Goal: Check status: Check status

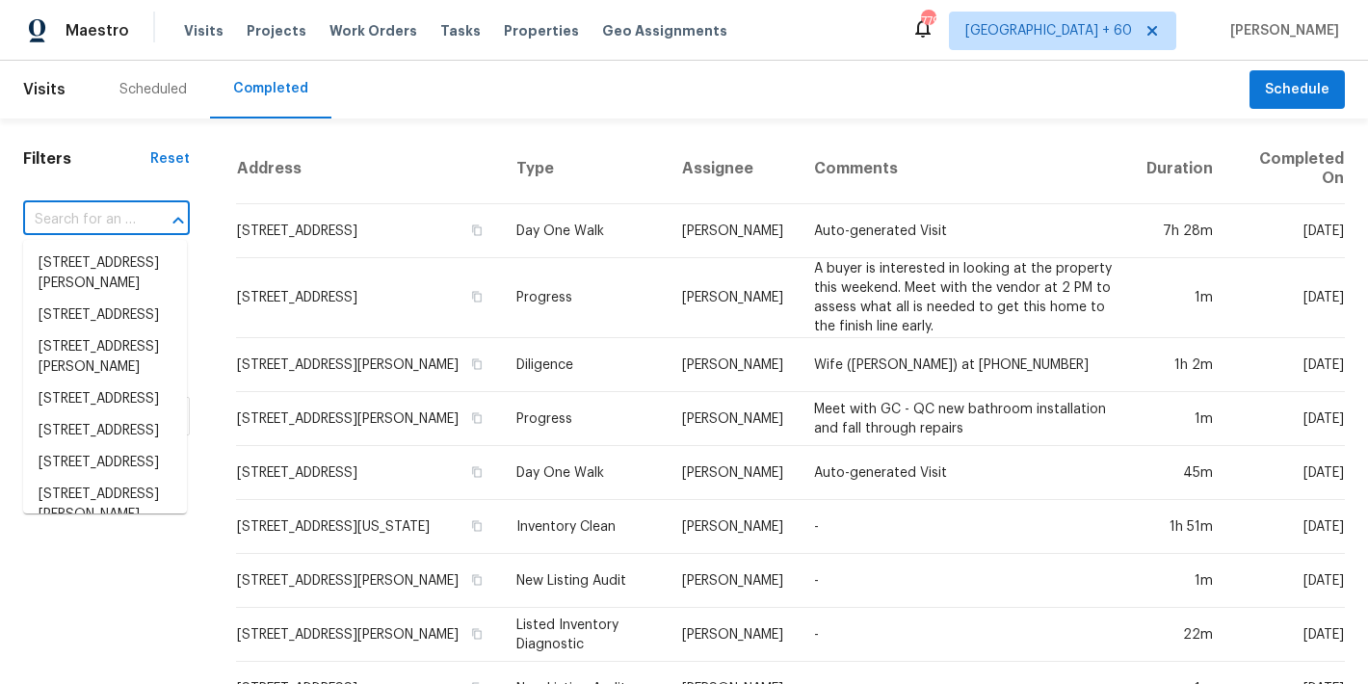
paste input "[STREET_ADDRESS]"
type input "[STREET_ADDRESS]"
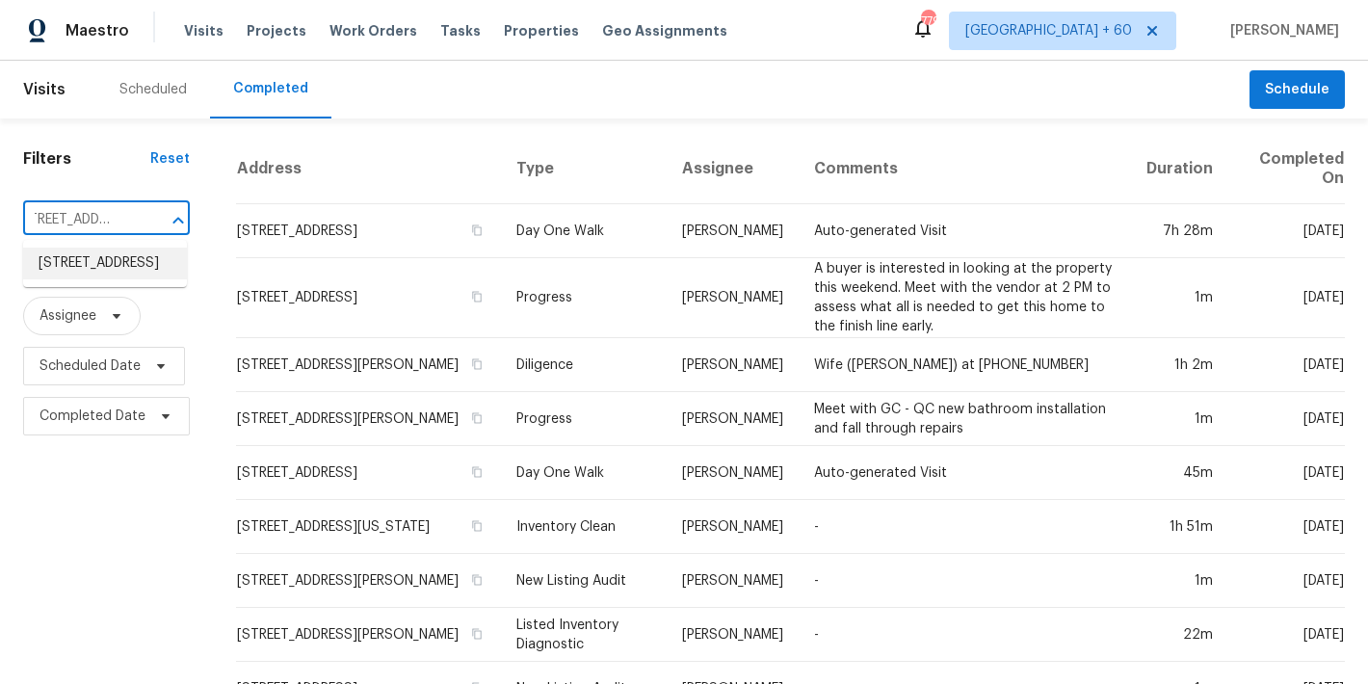
click at [82, 278] on li "[STREET_ADDRESS]" at bounding box center [105, 264] width 164 height 32
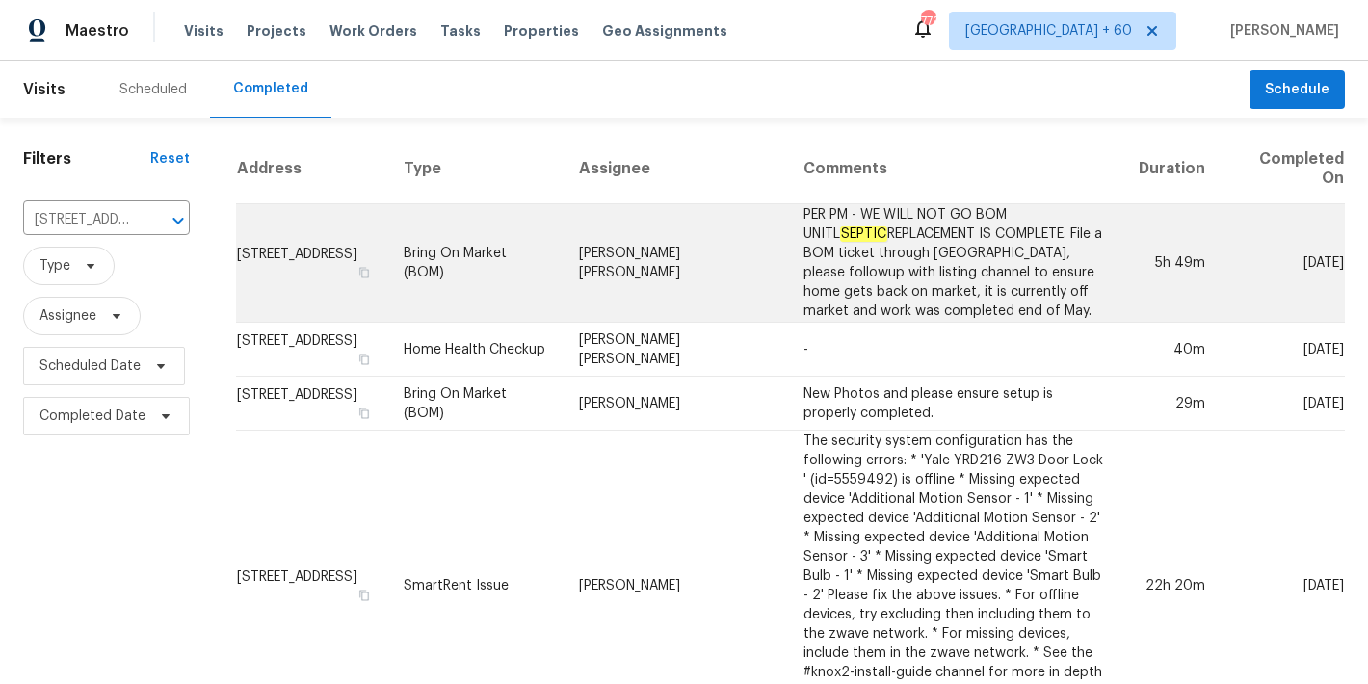
click at [265, 277] on td "[STREET_ADDRESS]" at bounding box center [312, 263] width 152 height 119
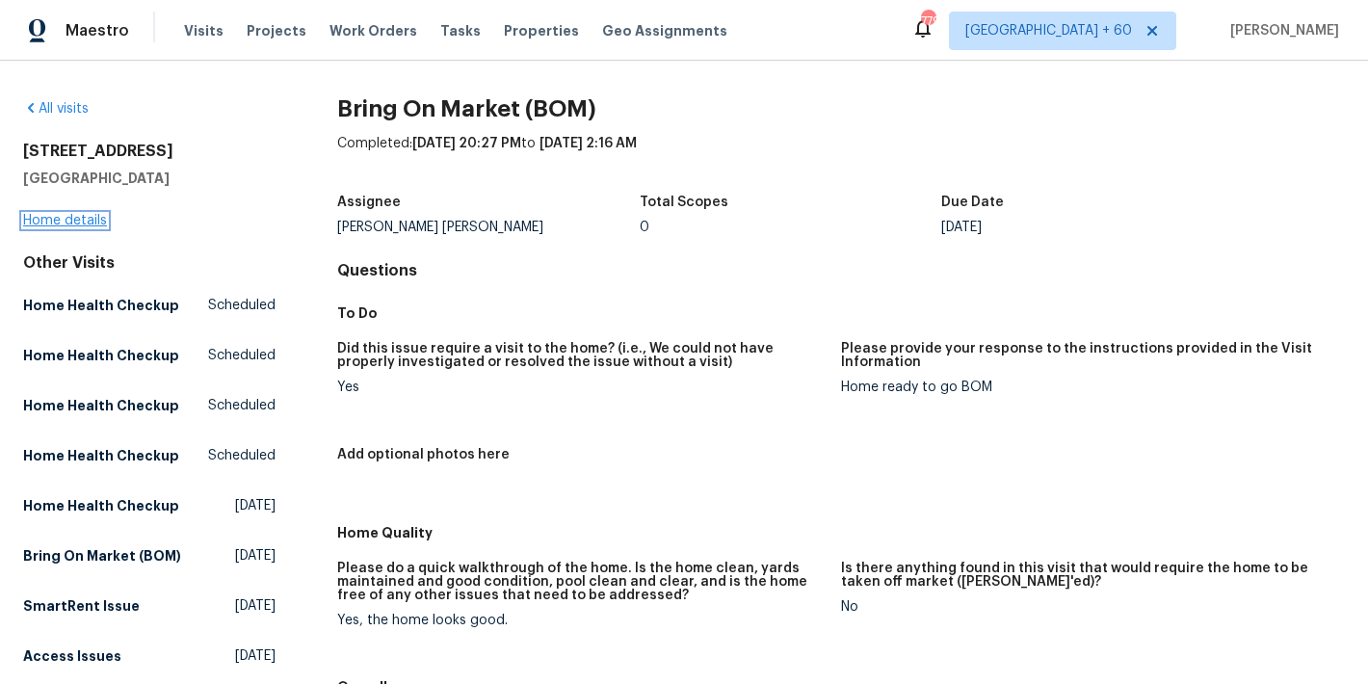
click at [54, 223] on link "Home details" at bounding box center [65, 220] width 84 height 13
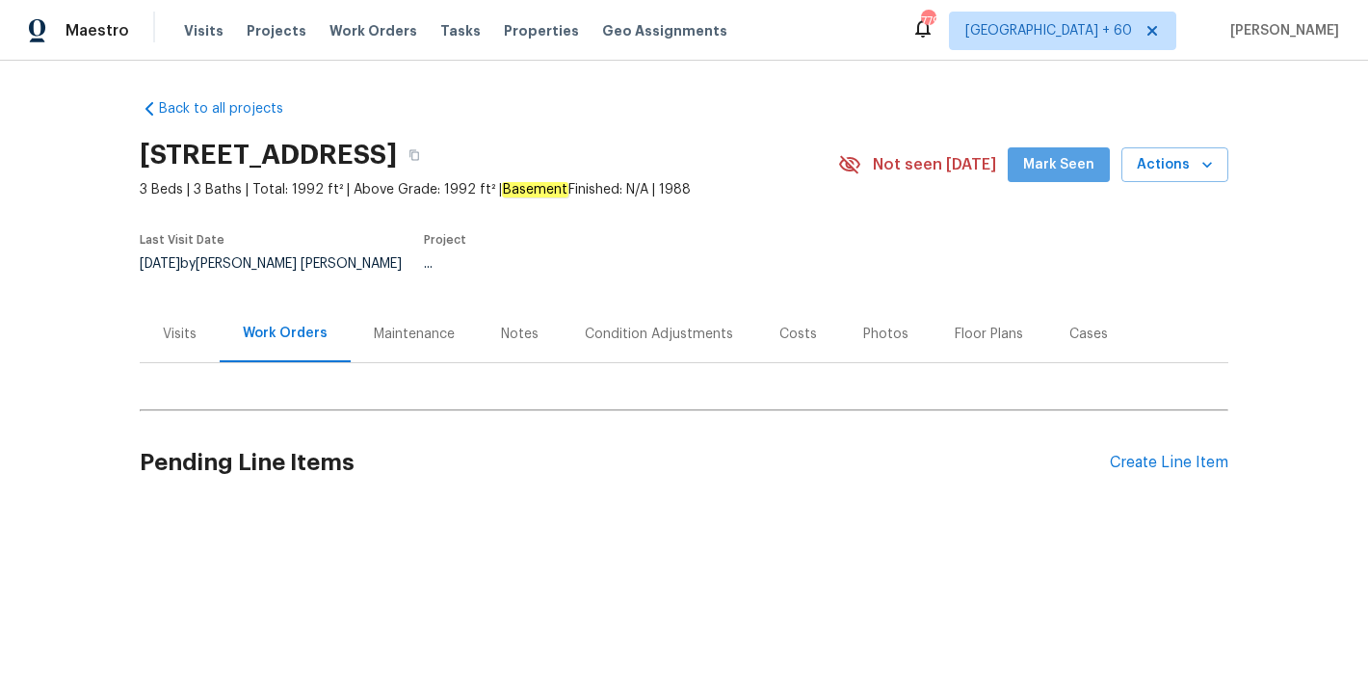
click at [1062, 169] on span "Mark Seen" at bounding box center [1058, 165] width 71 height 24
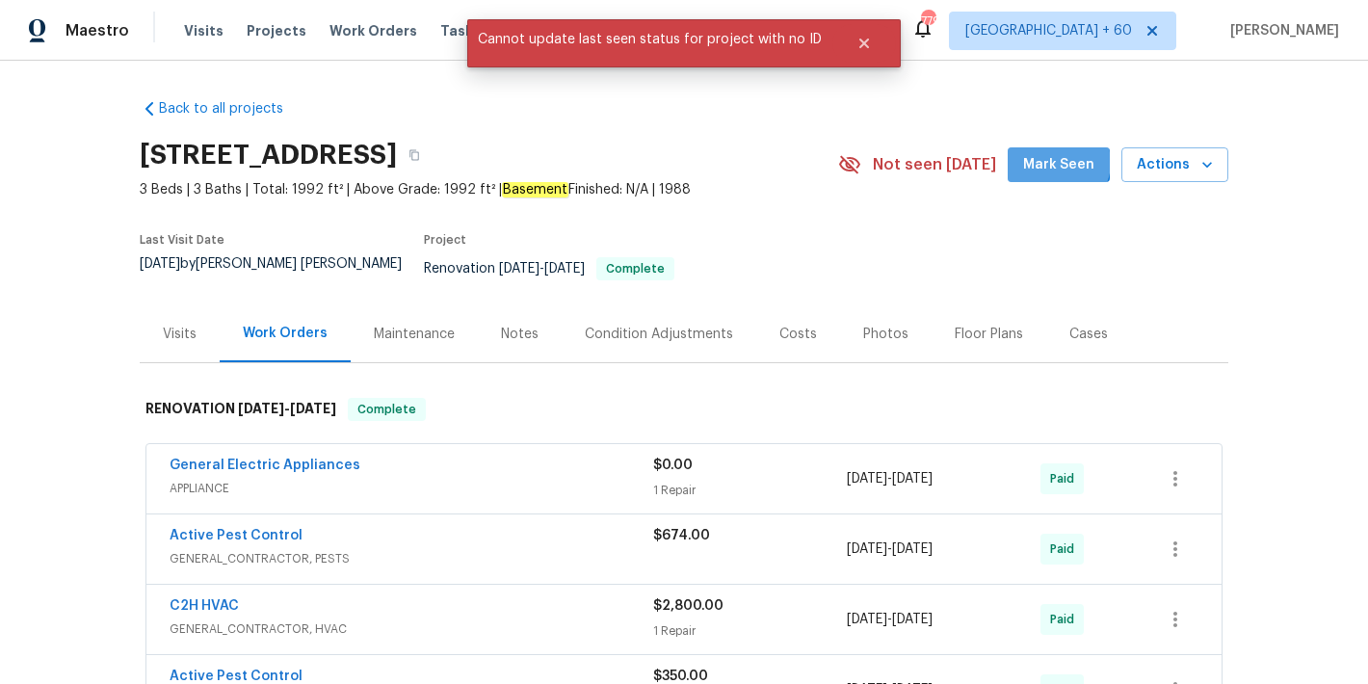
click at [1058, 163] on span "Mark Seen" at bounding box center [1058, 165] width 71 height 24
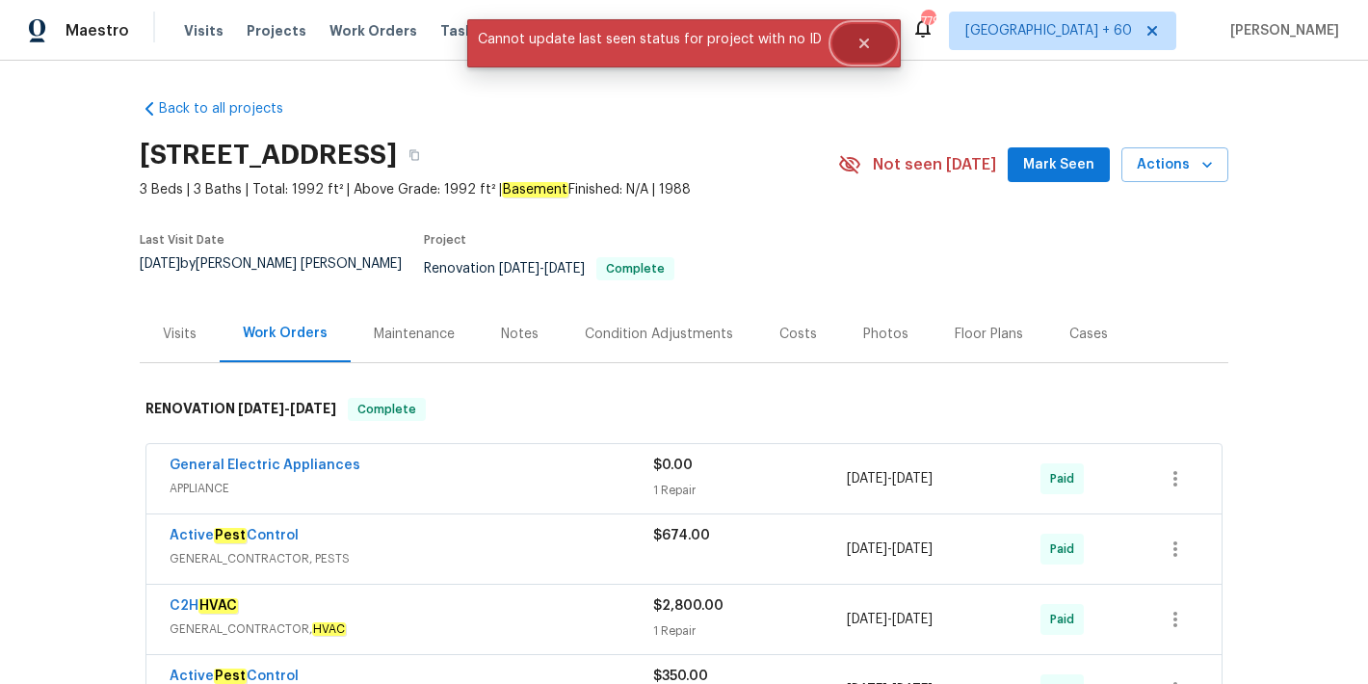
click at [862, 47] on icon "Close" at bounding box center [865, 44] width 10 height 10
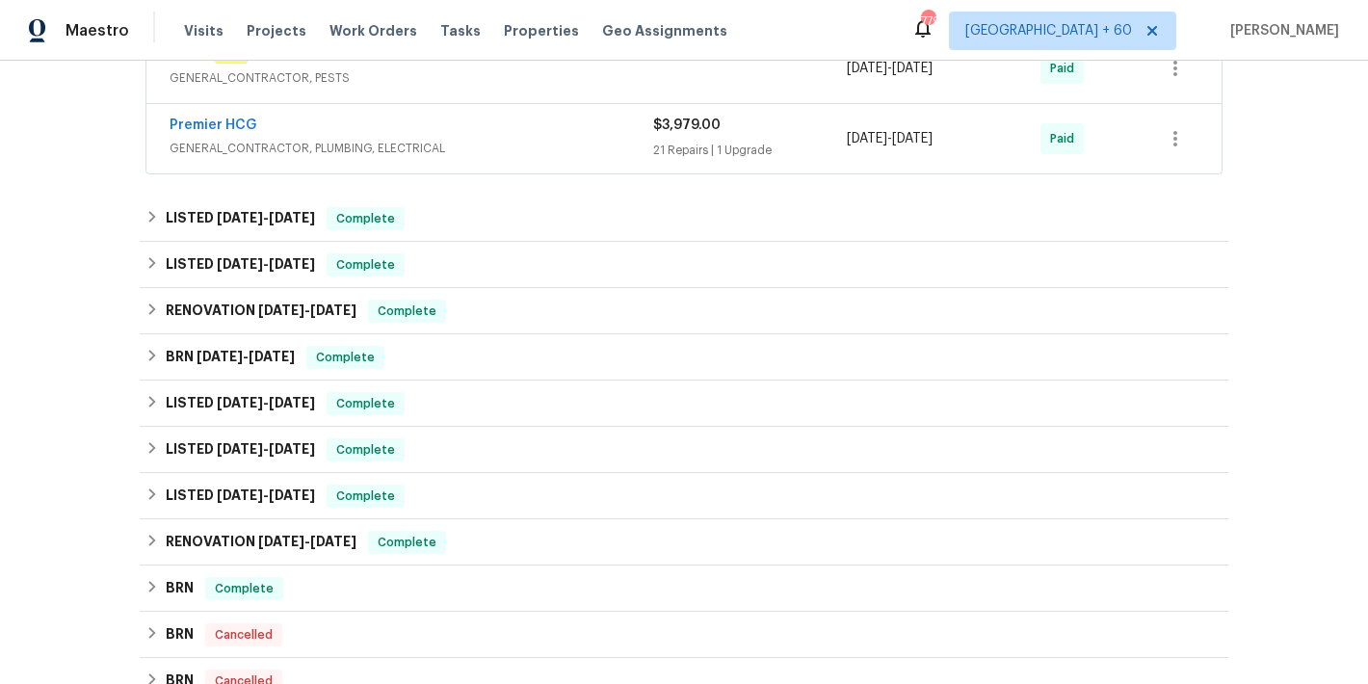
scroll to position [724, 0]
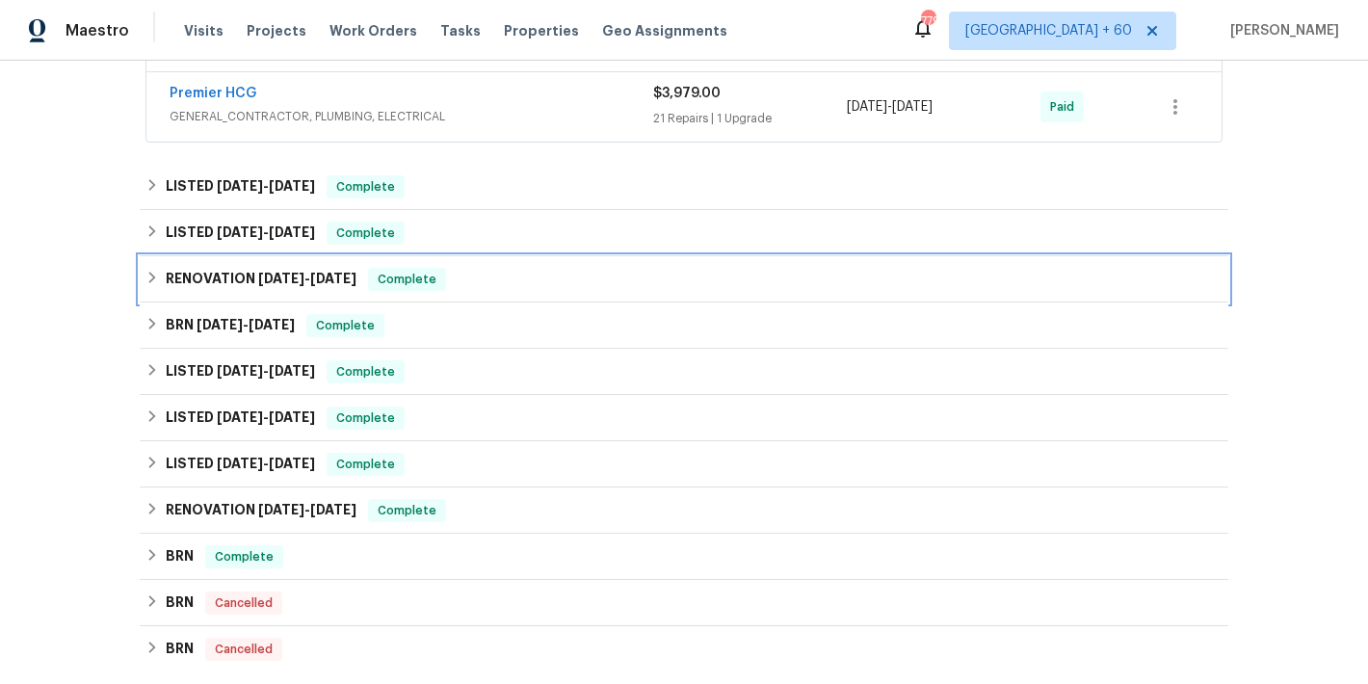
click at [463, 268] on div "RENOVATION [DATE] - [DATE] Complete" at bounding box center [683, 279] width 1077 height 23
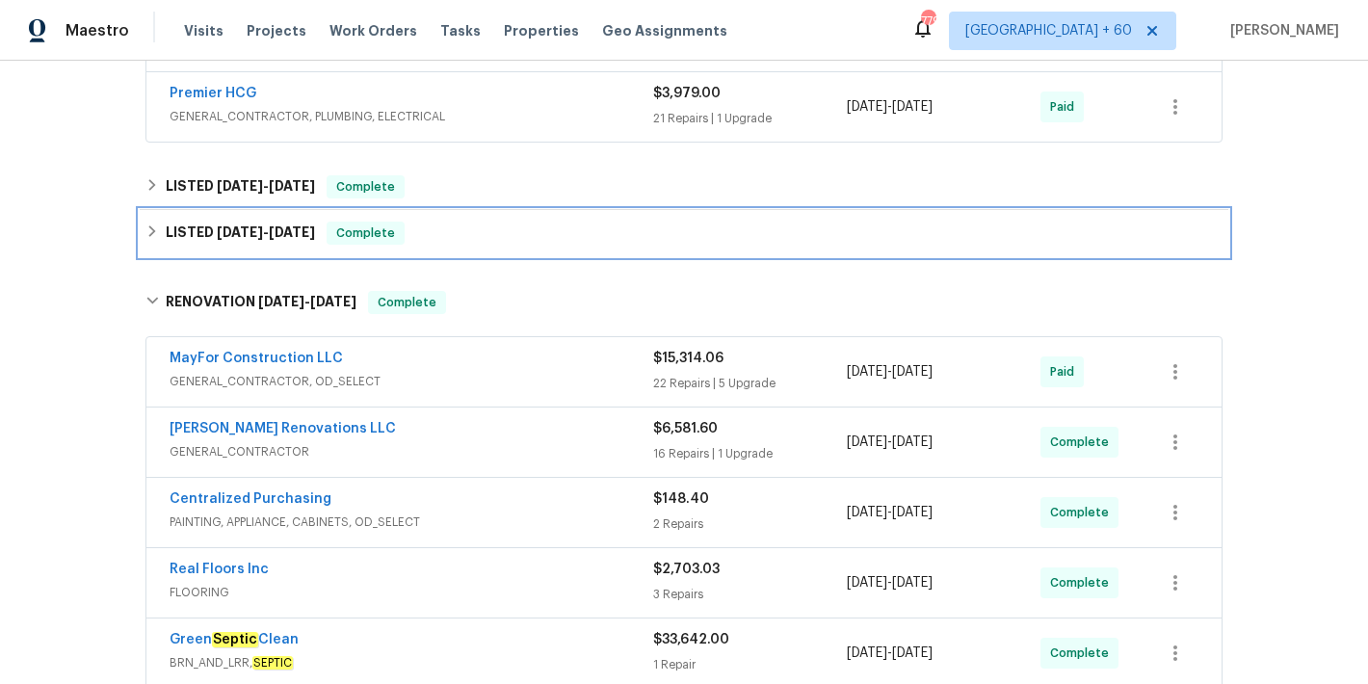
click at [446, 222] on div "LISTED [DATE] - [DATE] Complete" at bounding box center [683, 233] width 1077 height 23
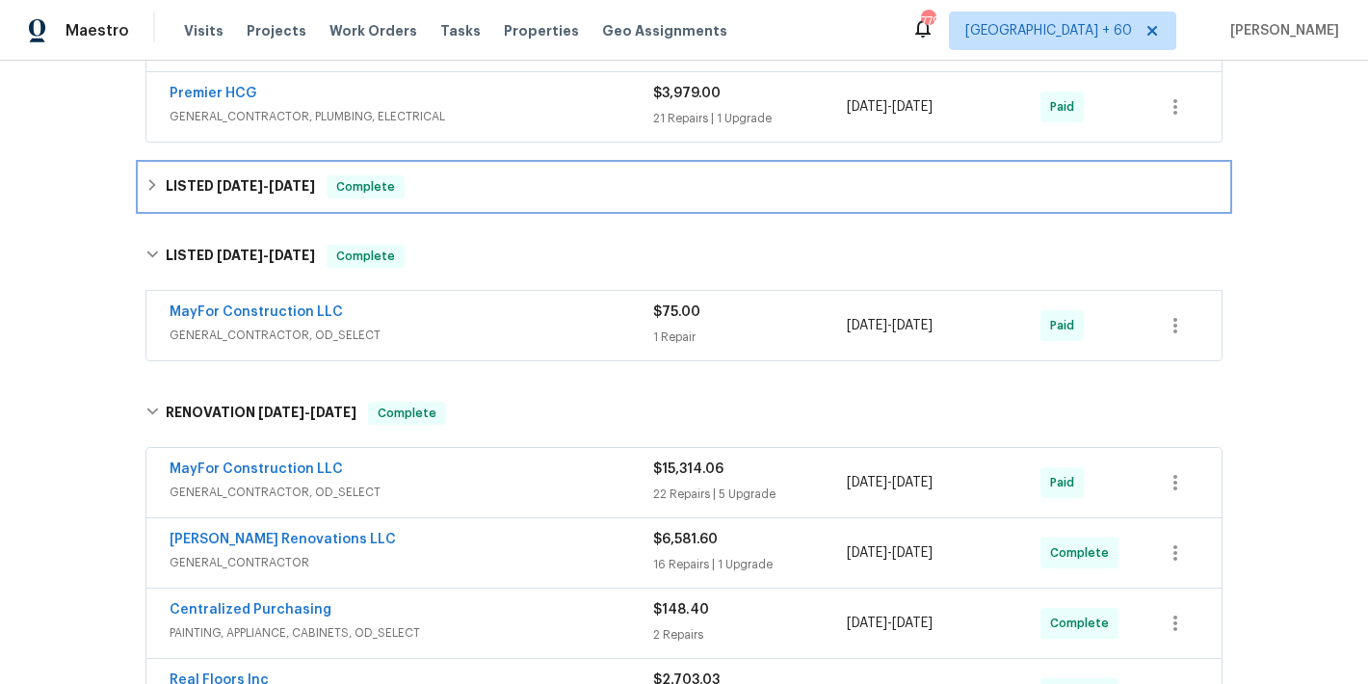
click at [474, 189] on div "LISTED [DATE] - [DATE] Complete" at bounding box center [684, 187] width 1089 height 46
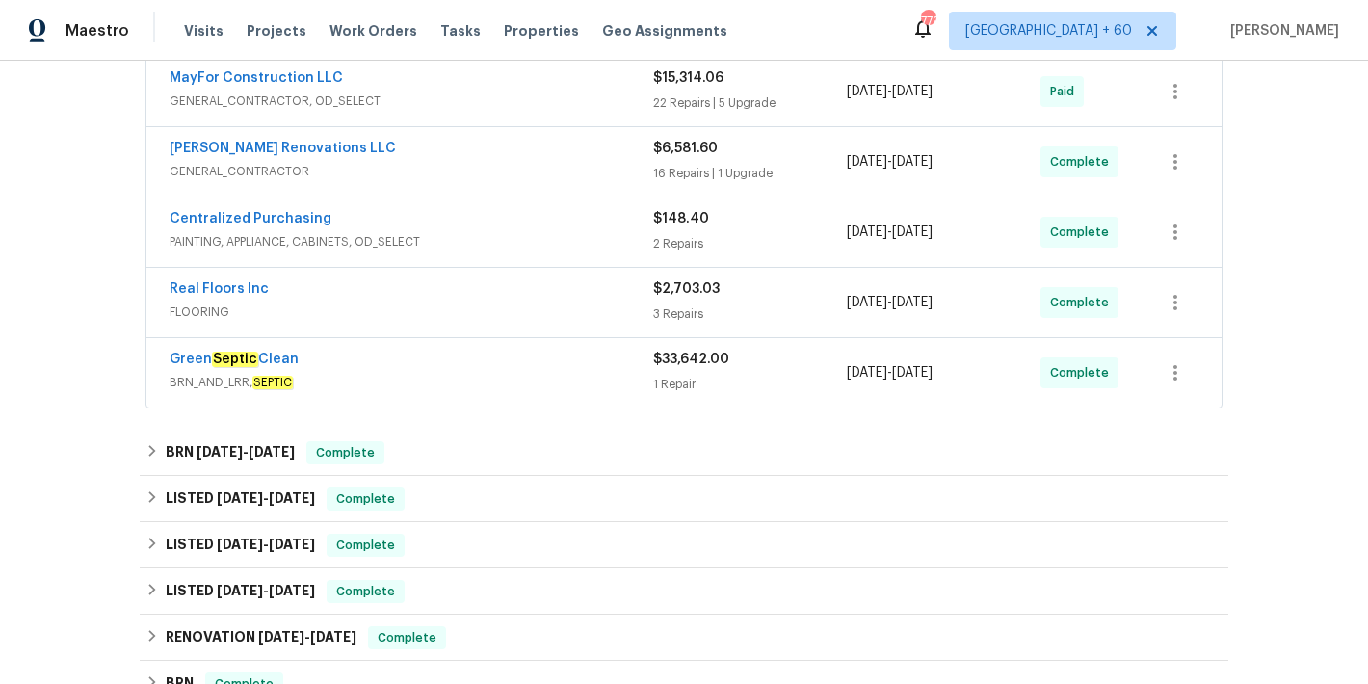
scroll to position [1214, 0]
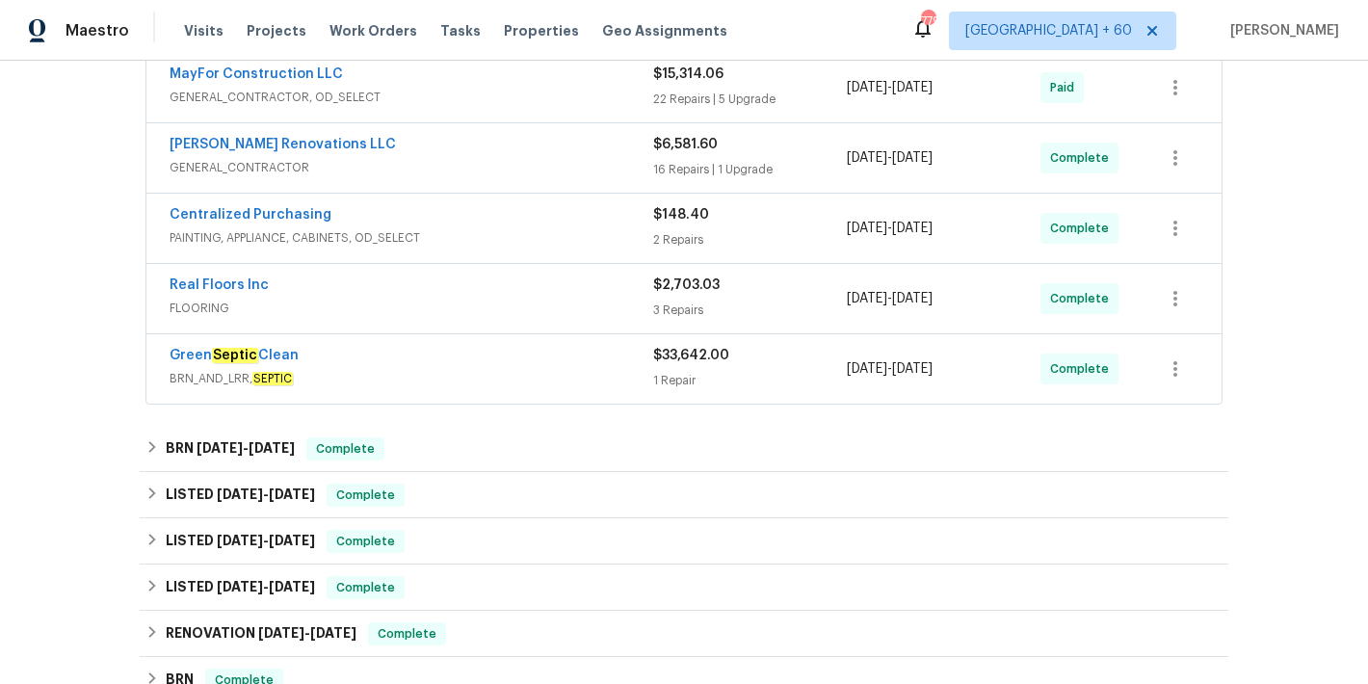
click at [583, 284] on div "Real Floors Inc" at bounding box center [412, 287] width 484 height 23
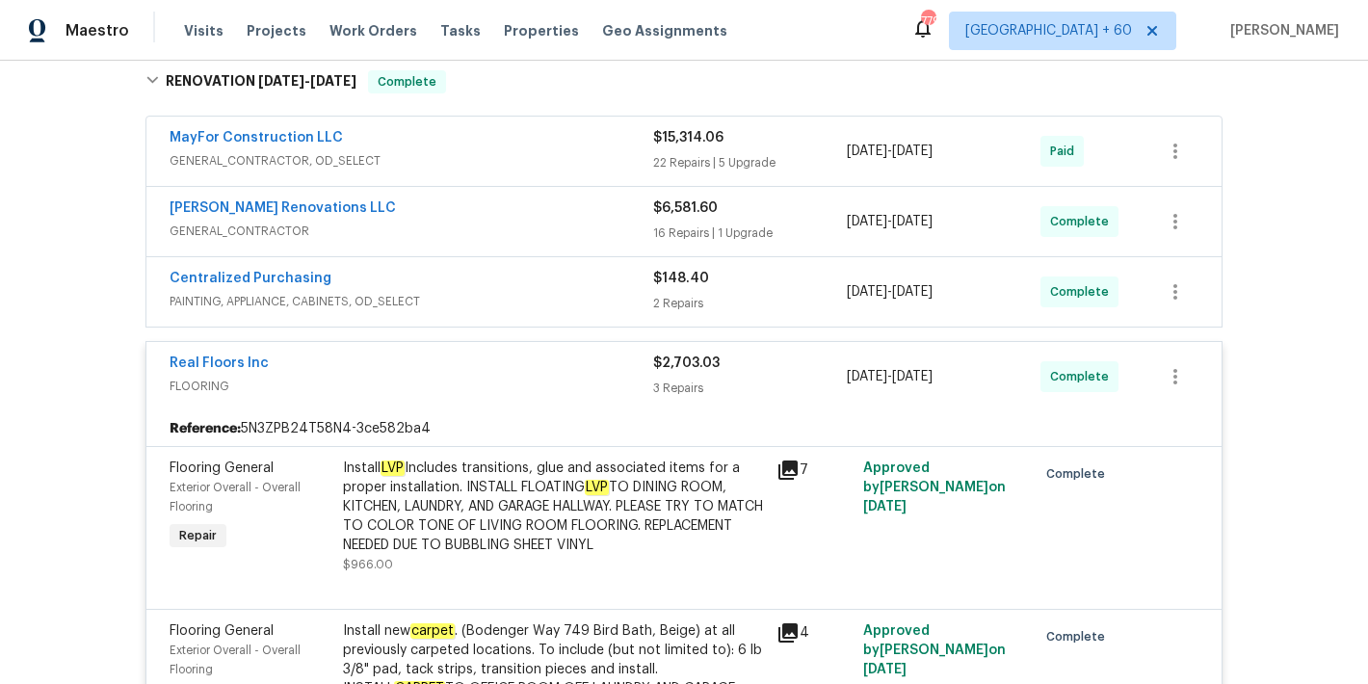
scroll to position [1140, 0]
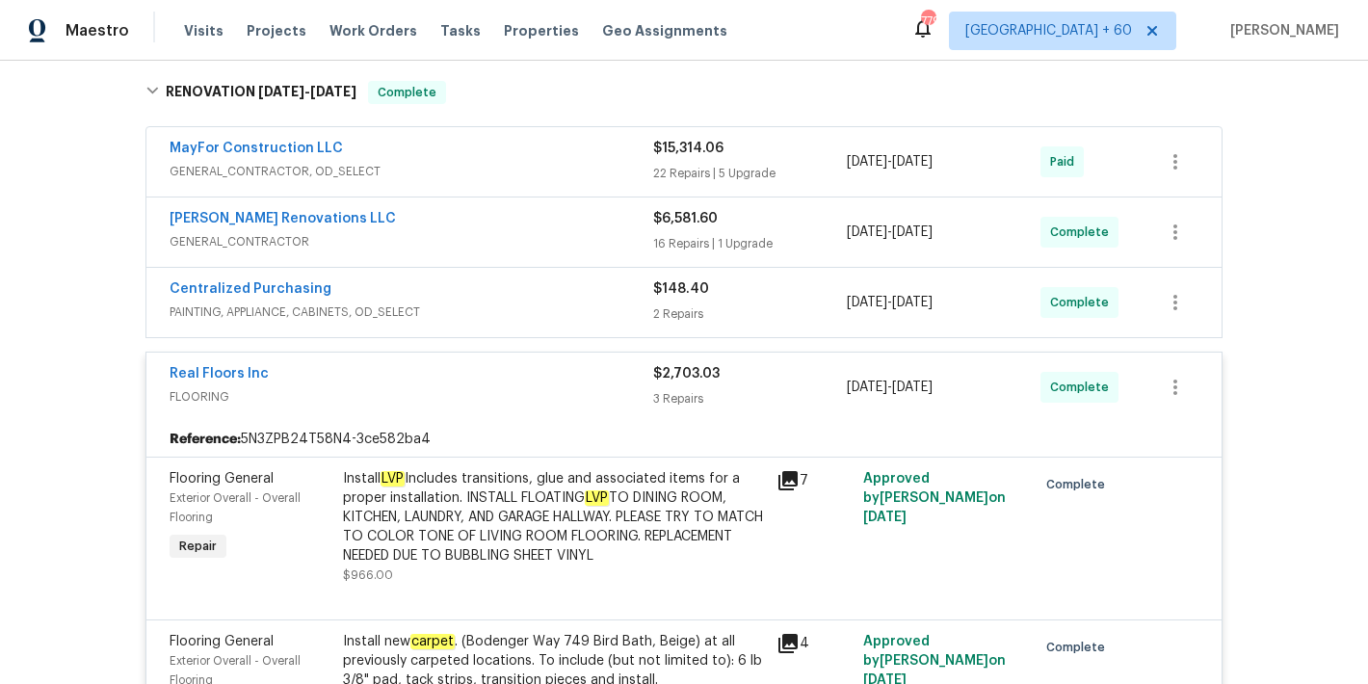
click at [571, 287] on div "Centralized Purchasing" at bounding box center [412, 290] width 484 height 23
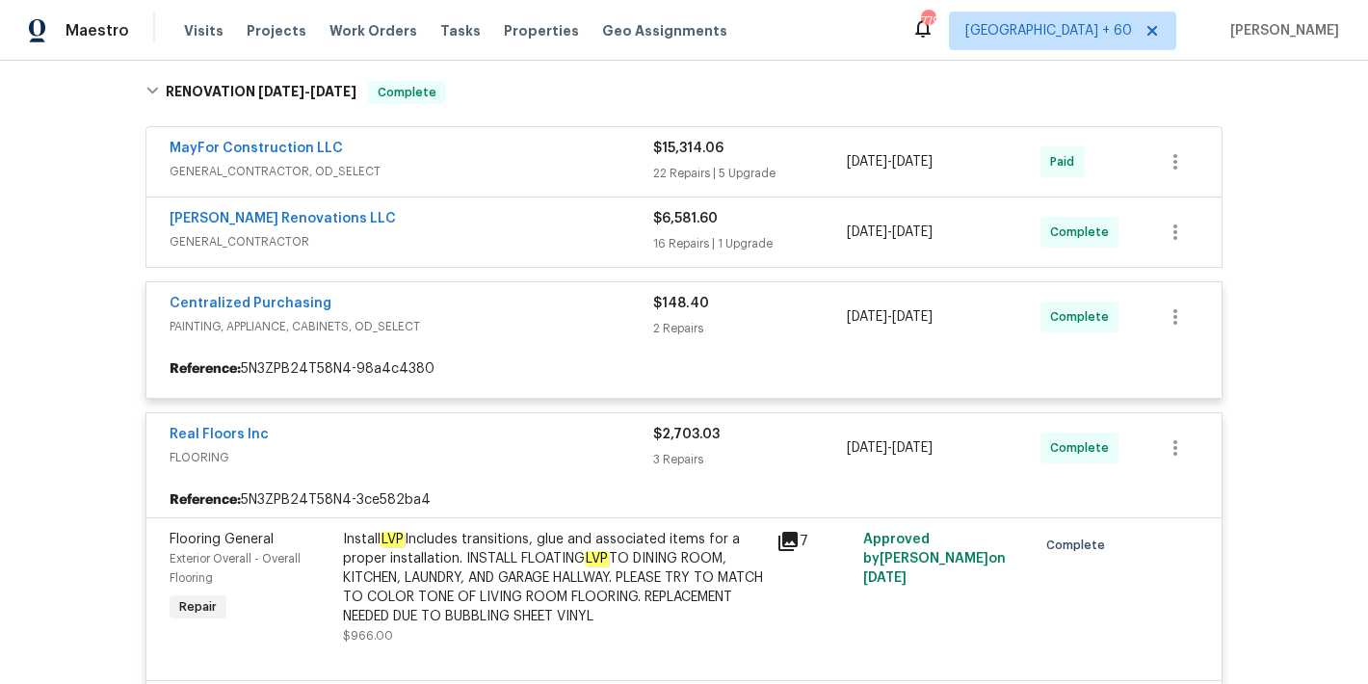
scroll to position [1107, 0]
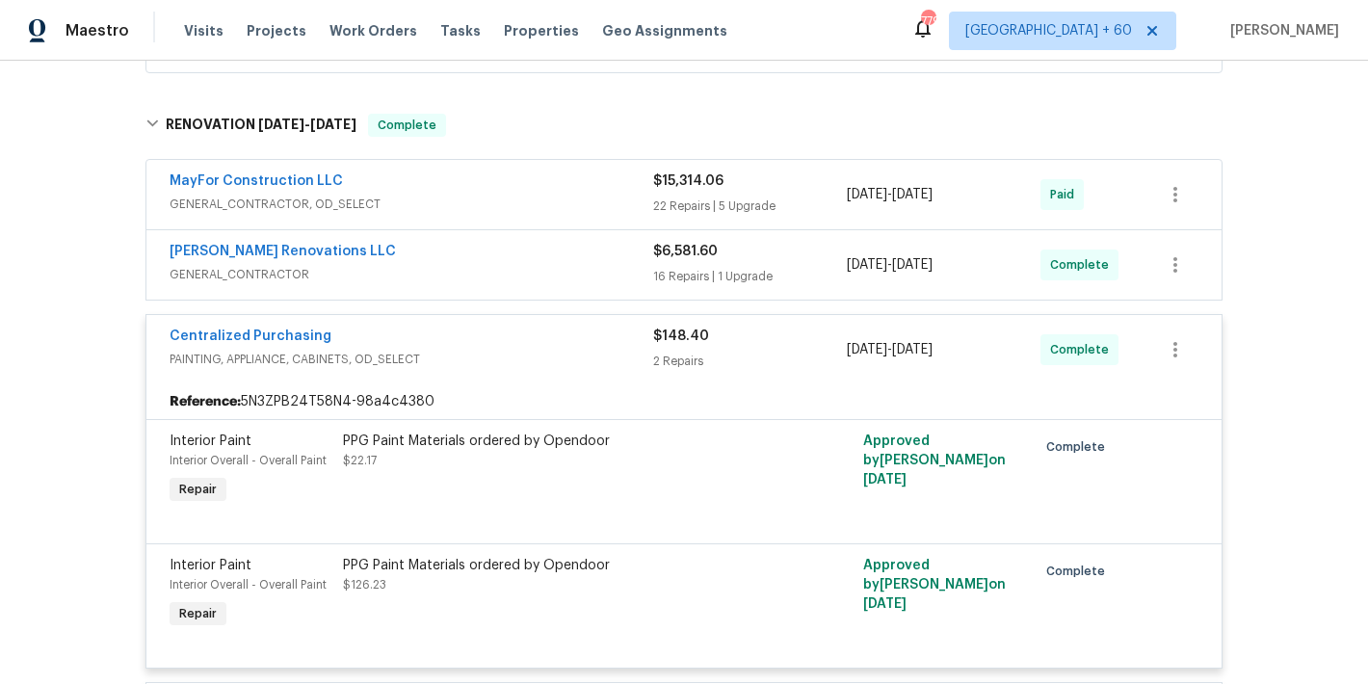
click at [600, 265] on span "GENERAL_CONTRACTOR" at bounding box center [412, 274] width 484 height 19
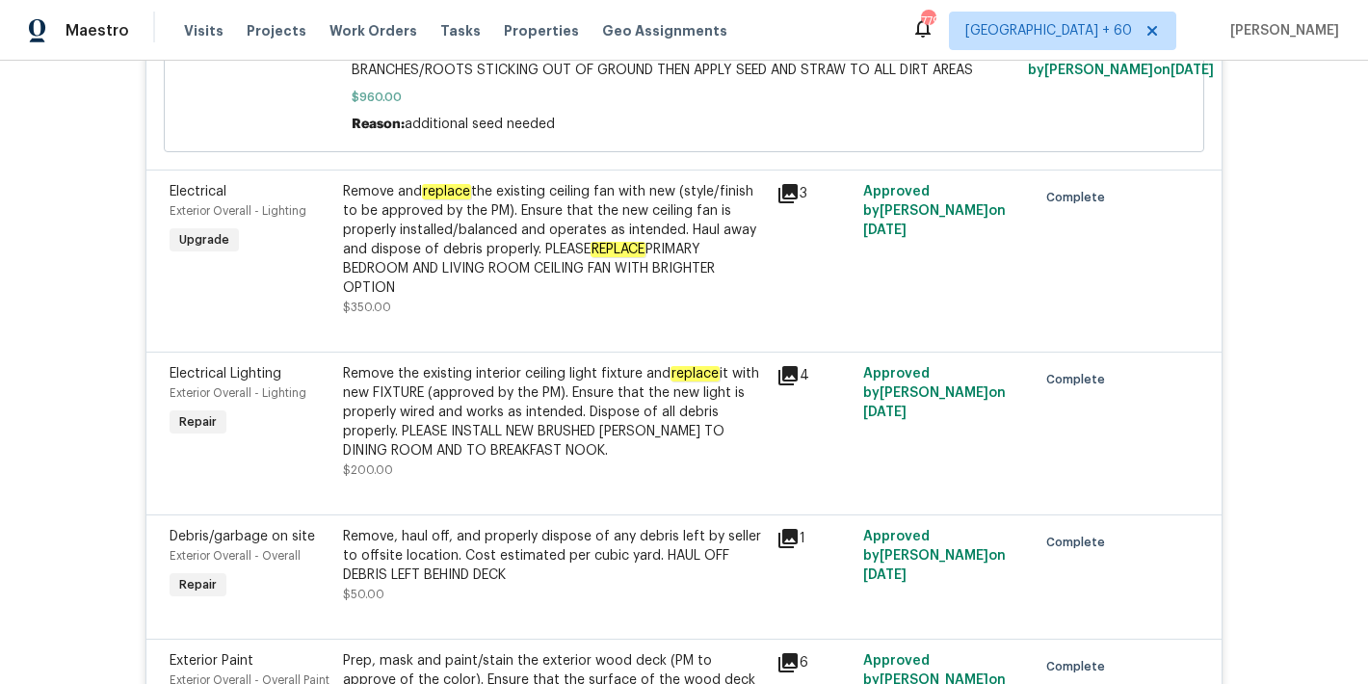
scroll to position [3222, 0]
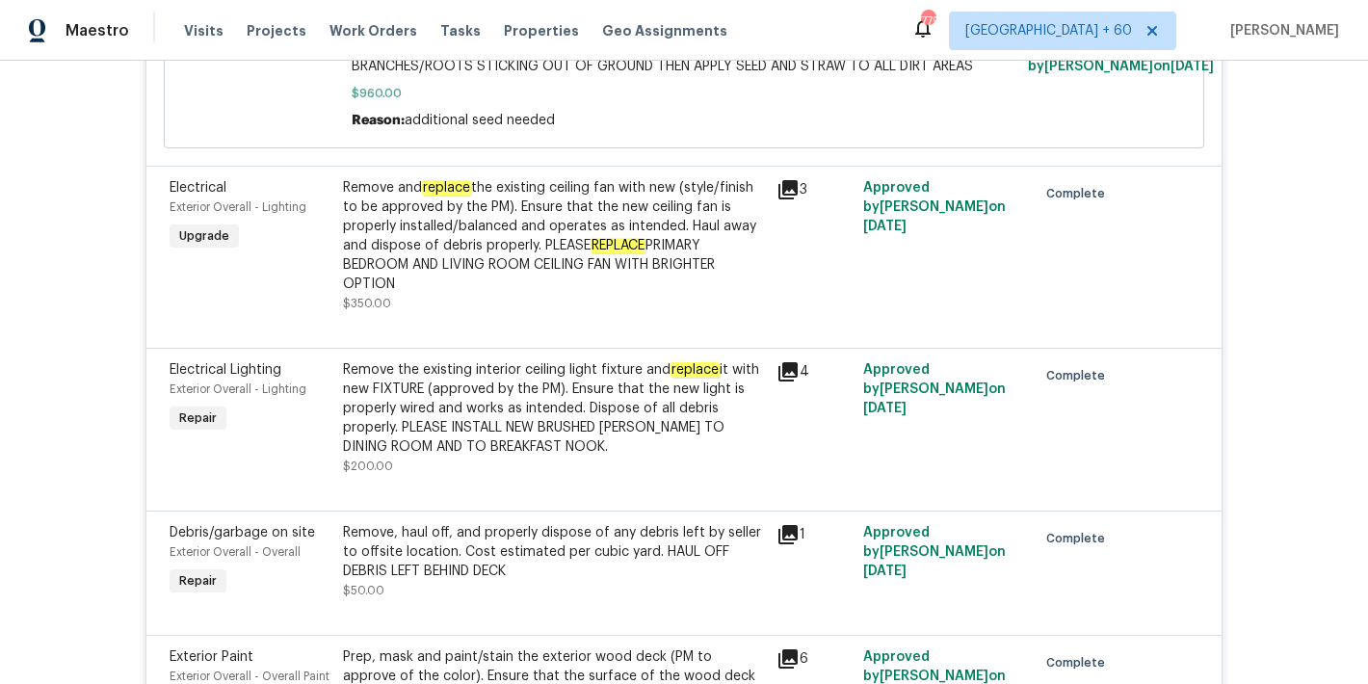
click at [1251, 277] on div "Back to all projects [STREET_ADDRESS] 3 Beds | 3 Baths | Total: 1992 ft² | Abov…" at bounding box center [684, 372] width 1368 height 623
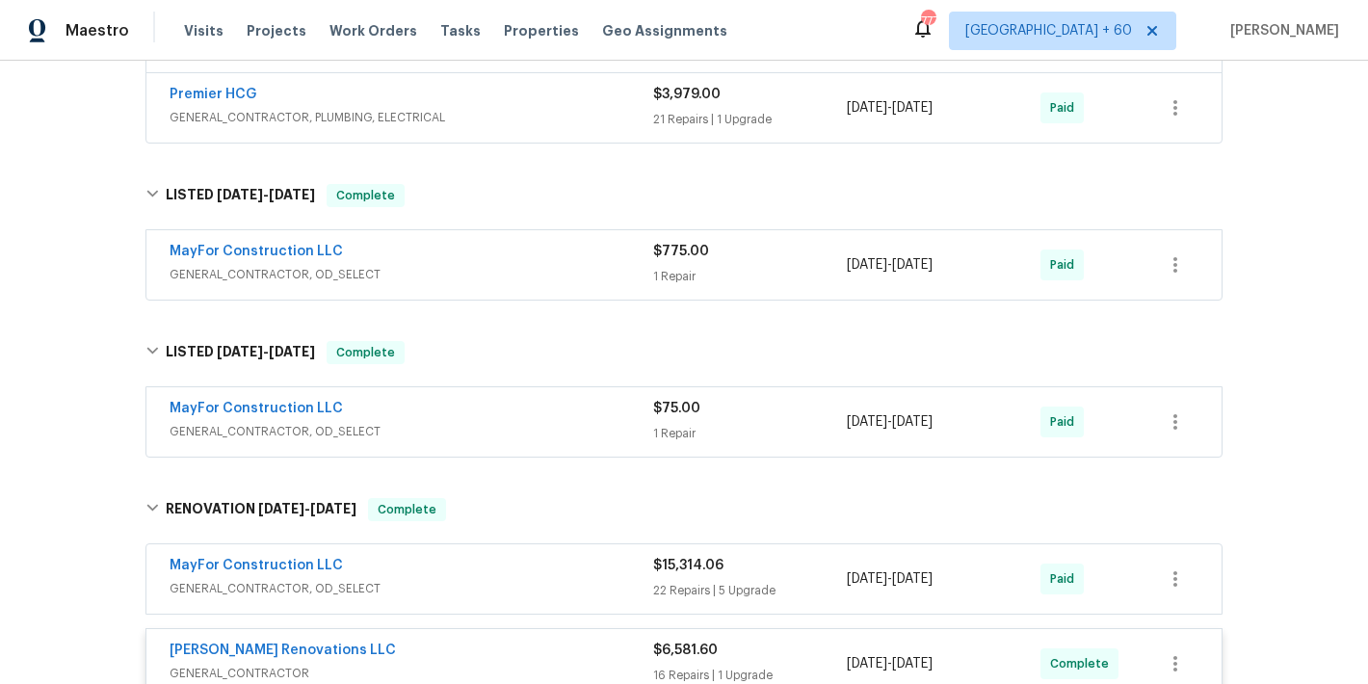
scroll to position [721, 0]
click at [209, 33] on span "Visits" at bounding box center [204, 30] width 40 height 19
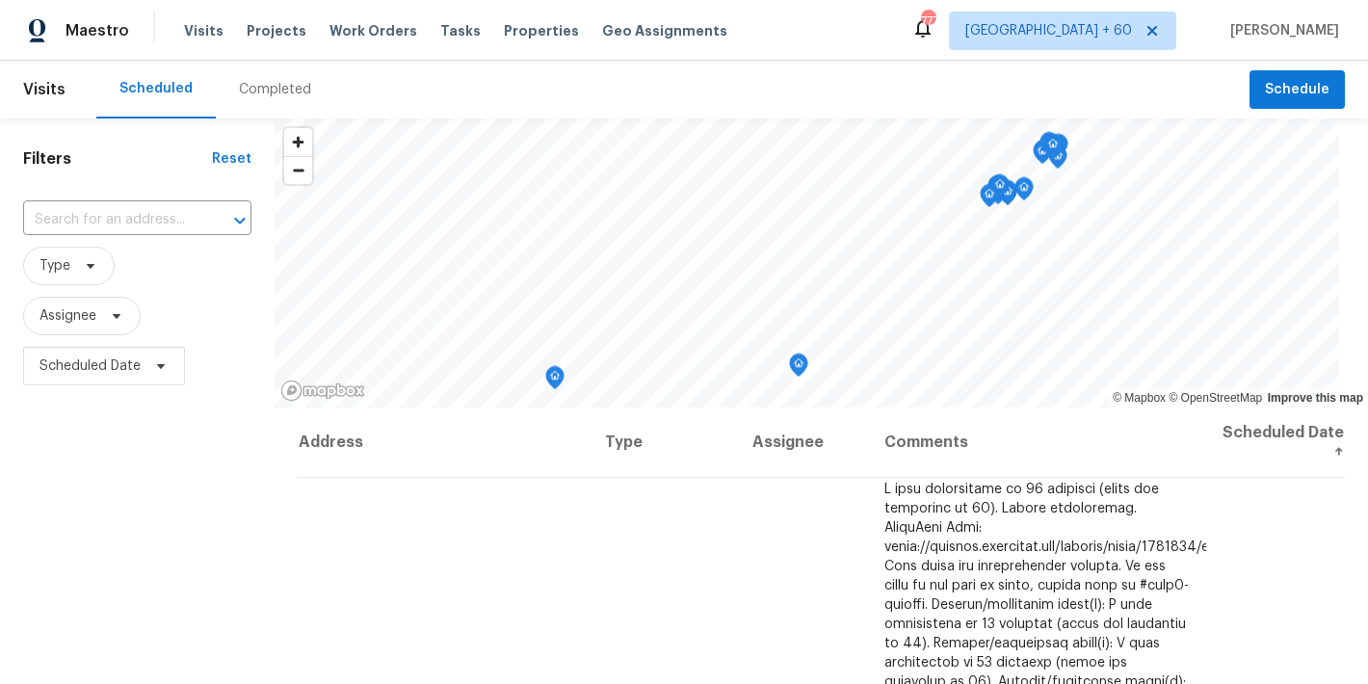
click at [283, 88] on div "Completed" at bounding box center [275, 89] width 72 height 19
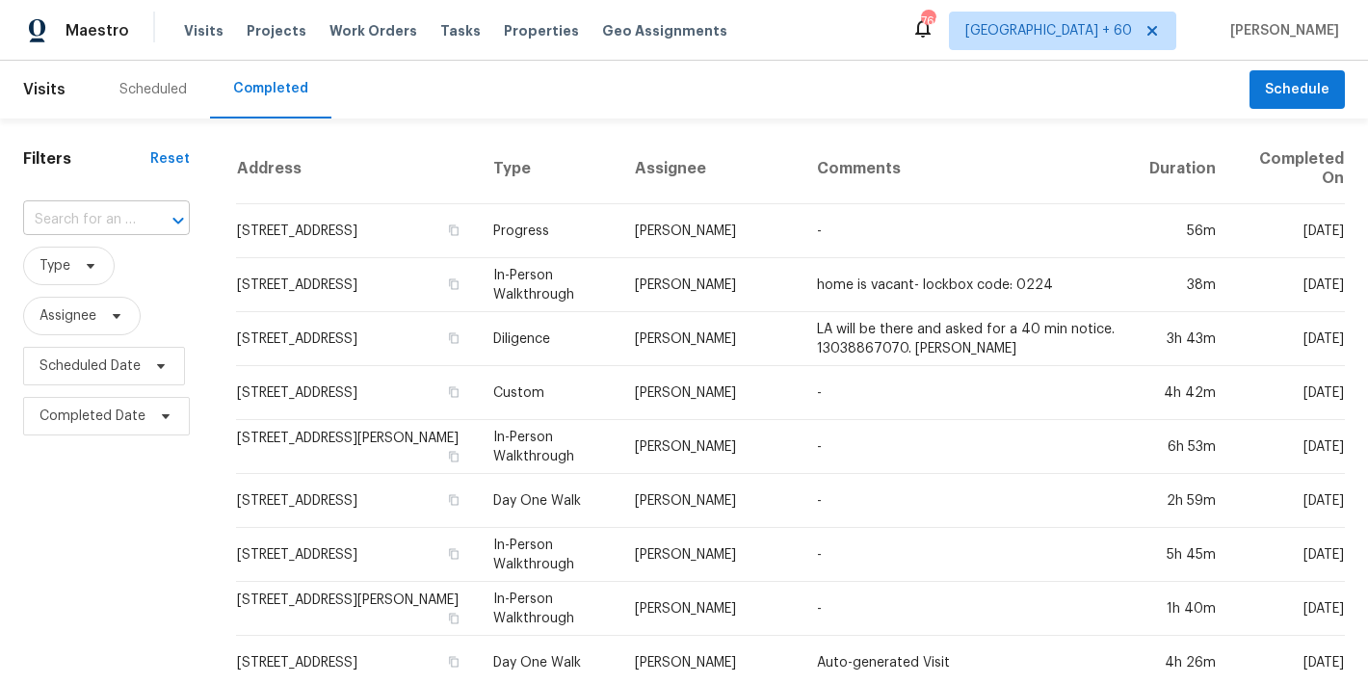
click at [90, 207] on input "text" at bounding box center [79, 220] width 113 height 30
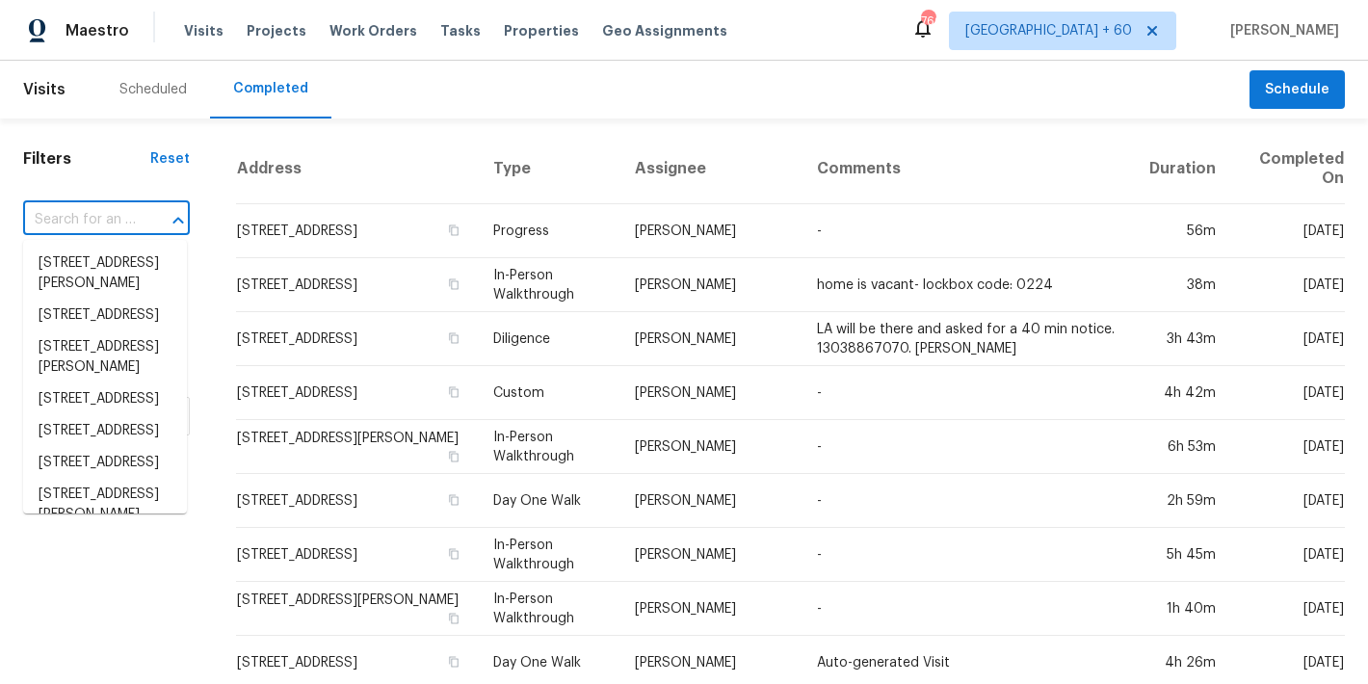
paste input "[STREET_ADDRESS]"
type input "[STREET_ADDRESS]"
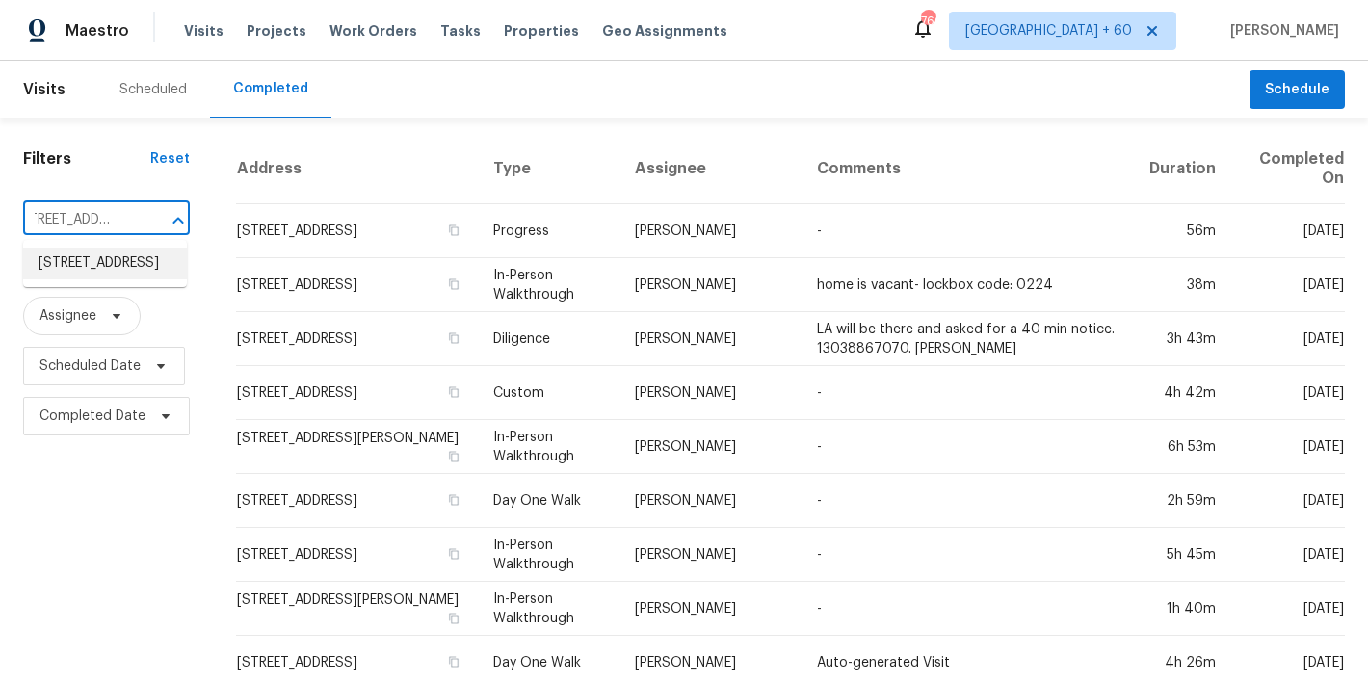
click at [93, 279] on li "[STREET_ADDRESS]" at bounding box center [105, 264] width 164 height 32
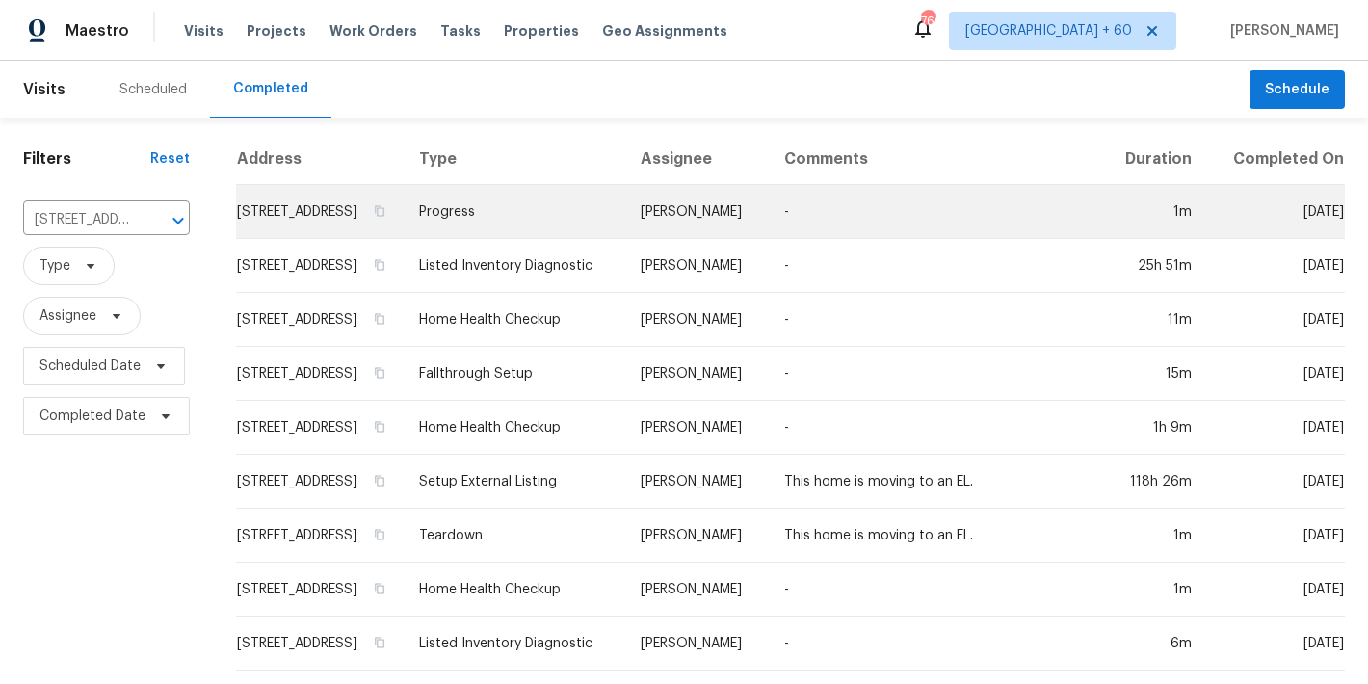
click at [301, 229] on td "[STREET_ADDRESS]" at bounding box center [320, 212] width 168 height 54
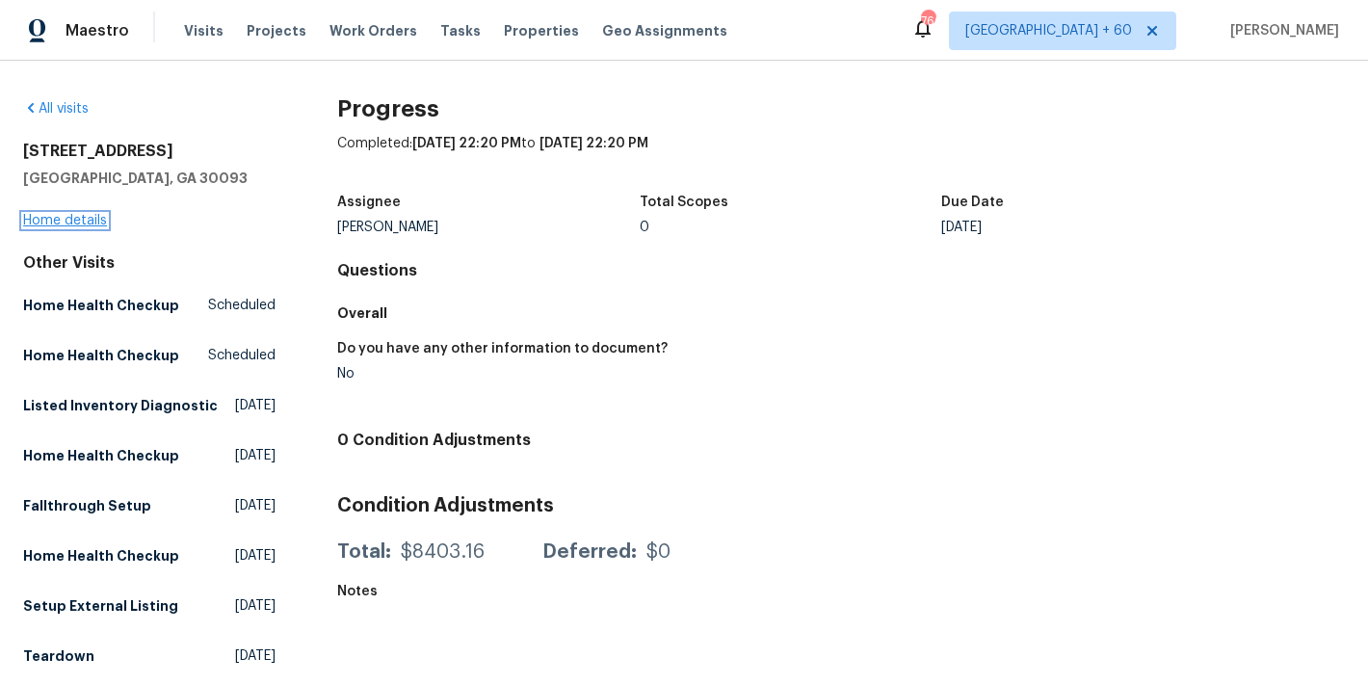
click at [46, 224] on link "Home details" at bounding box center [65, 220] width 84 height 13
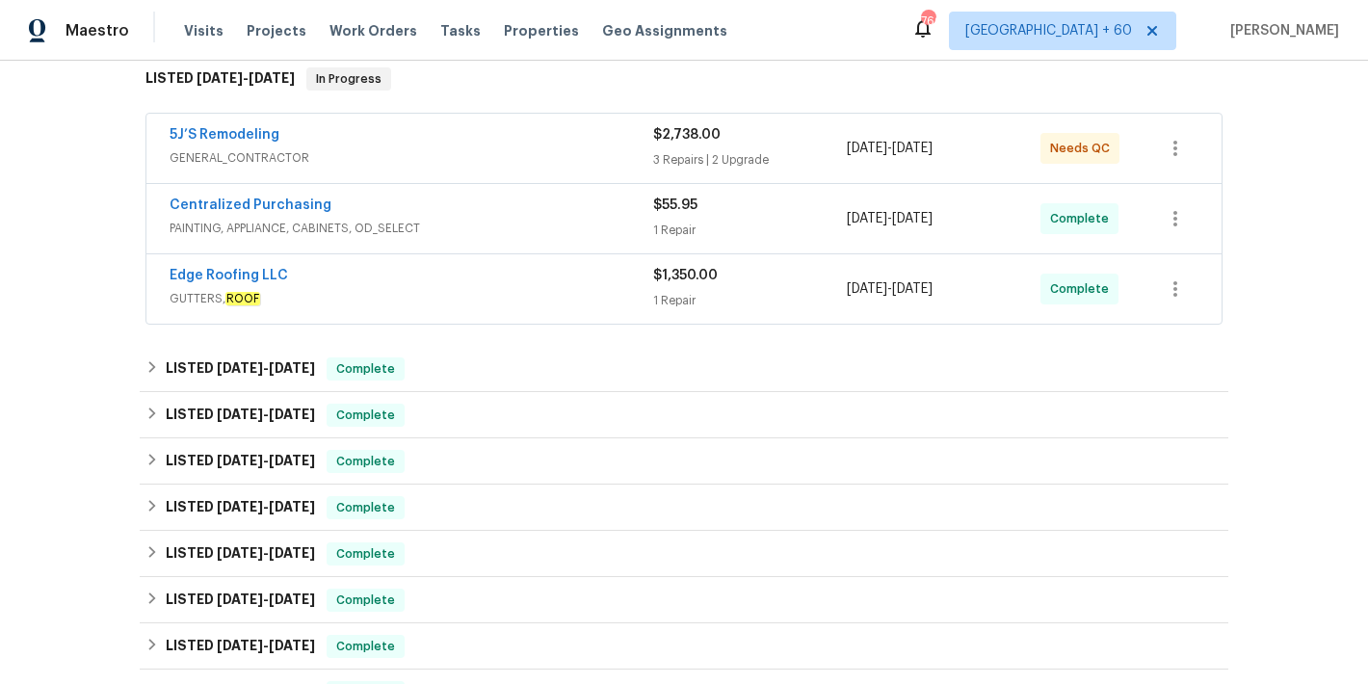
scroll to position [302, 0]
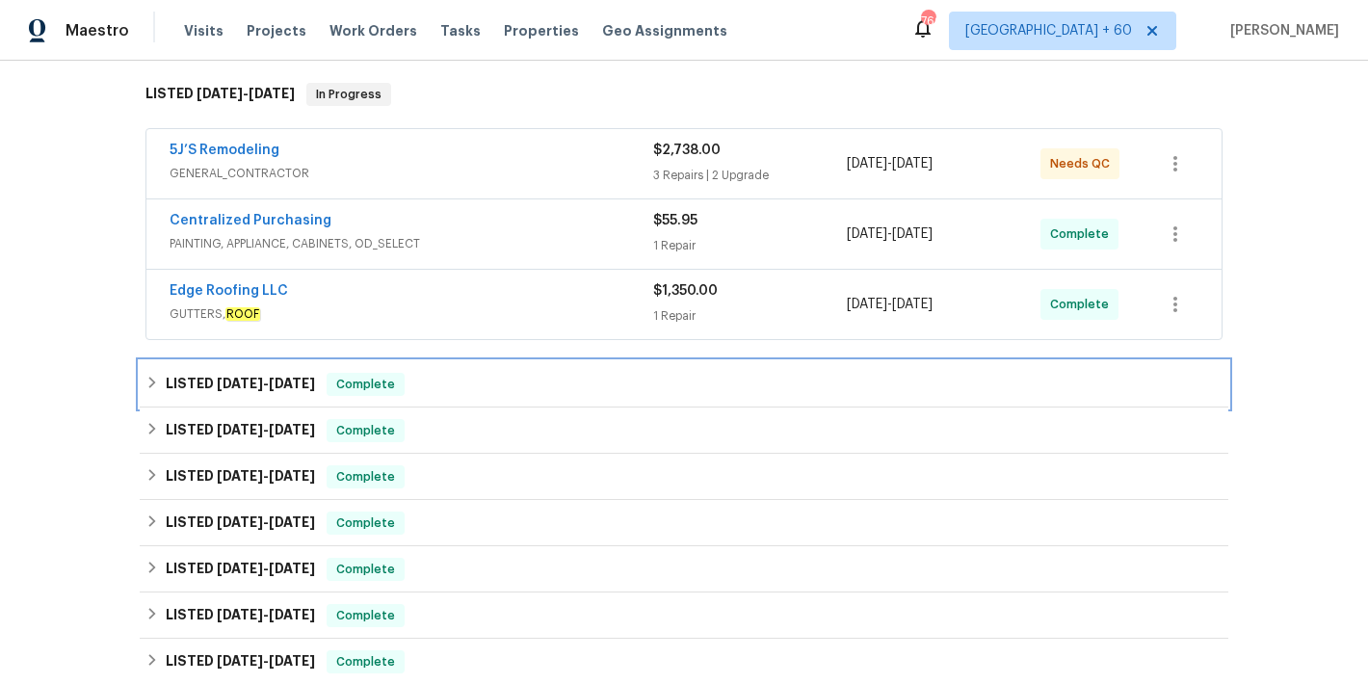
click at [452, 397] on div "LISTED [DATE] - [DATE] Complete" at bounding box center [684, 384] width 1089 height 46
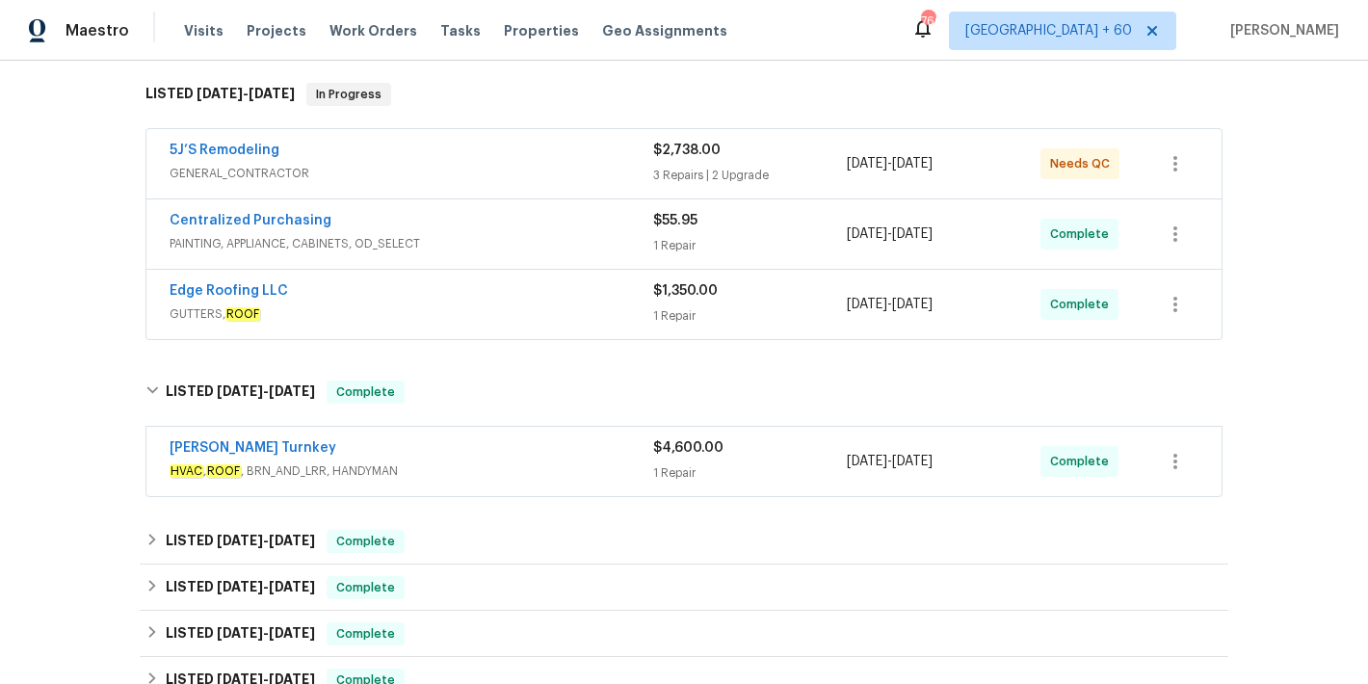
click at [496, 452] on div "[PERSON_NAME] Turnkey" at bounding box center [412, 449] width 484 height 23
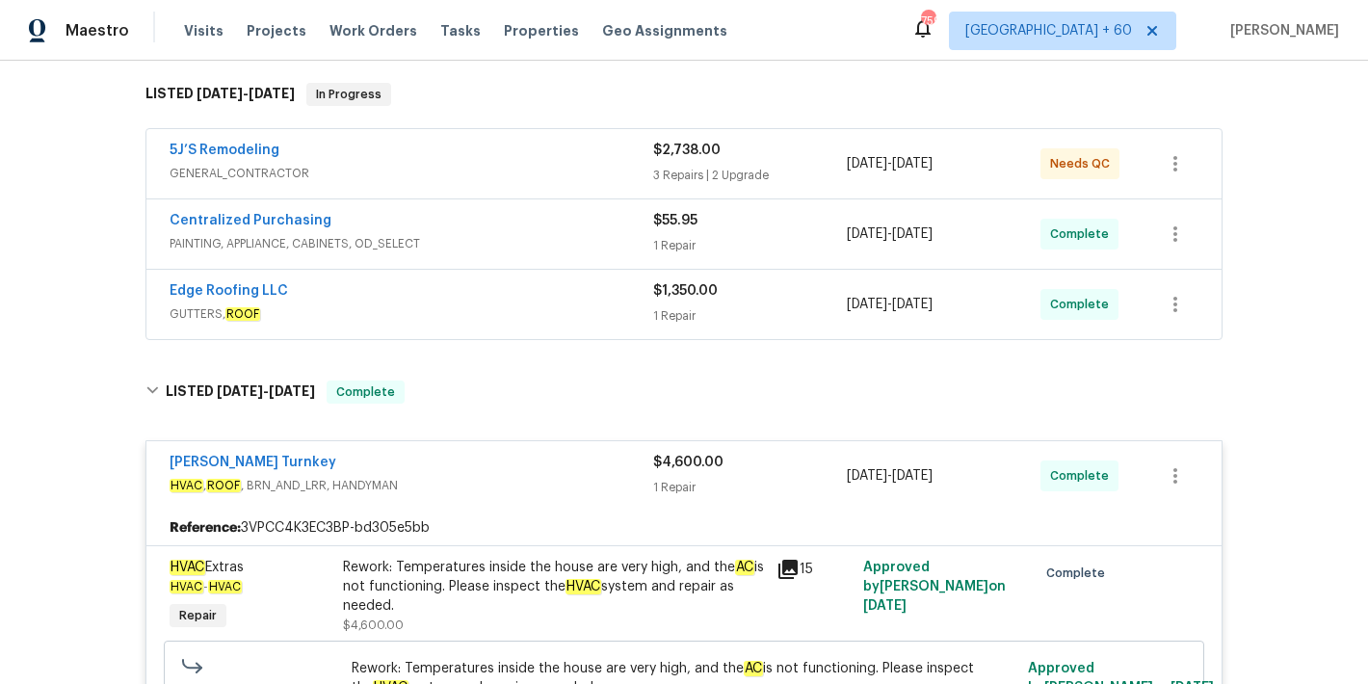
click at [584, 297] on div "Edge Roofing LLC" at bounding box center [412, 292] width 484 height 23
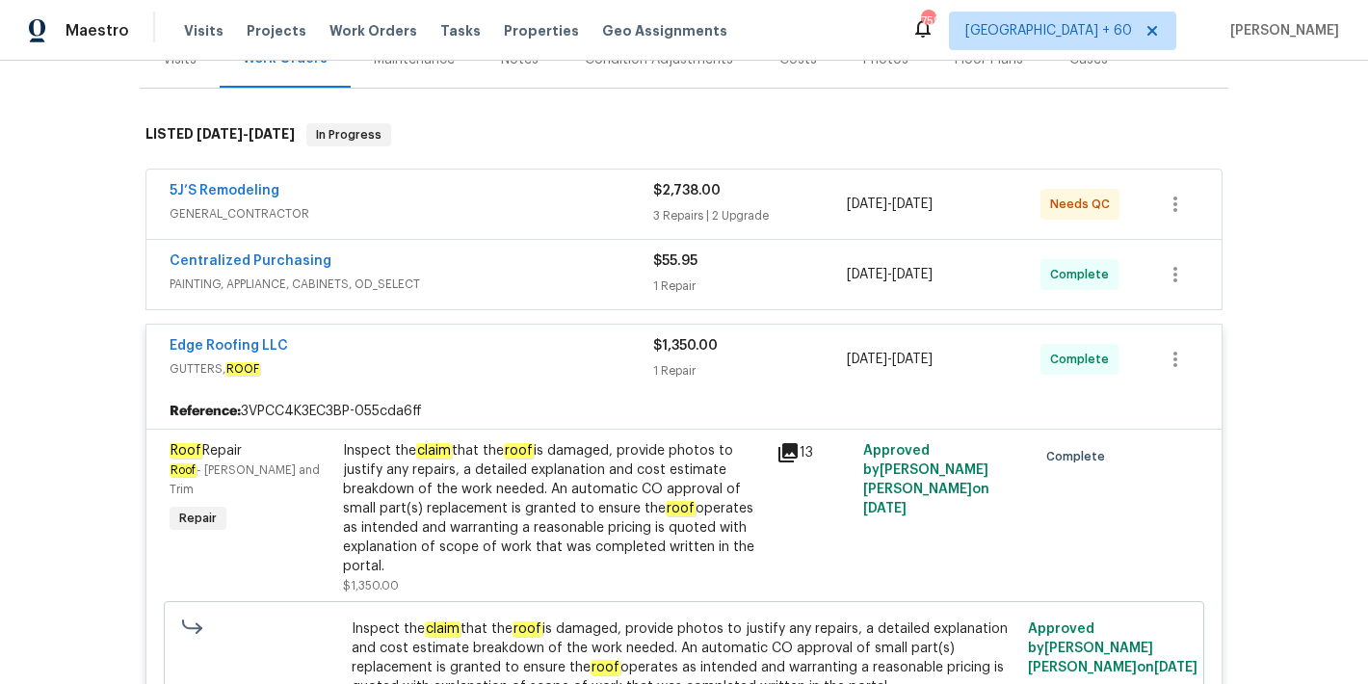
scroll to position [240, 0]
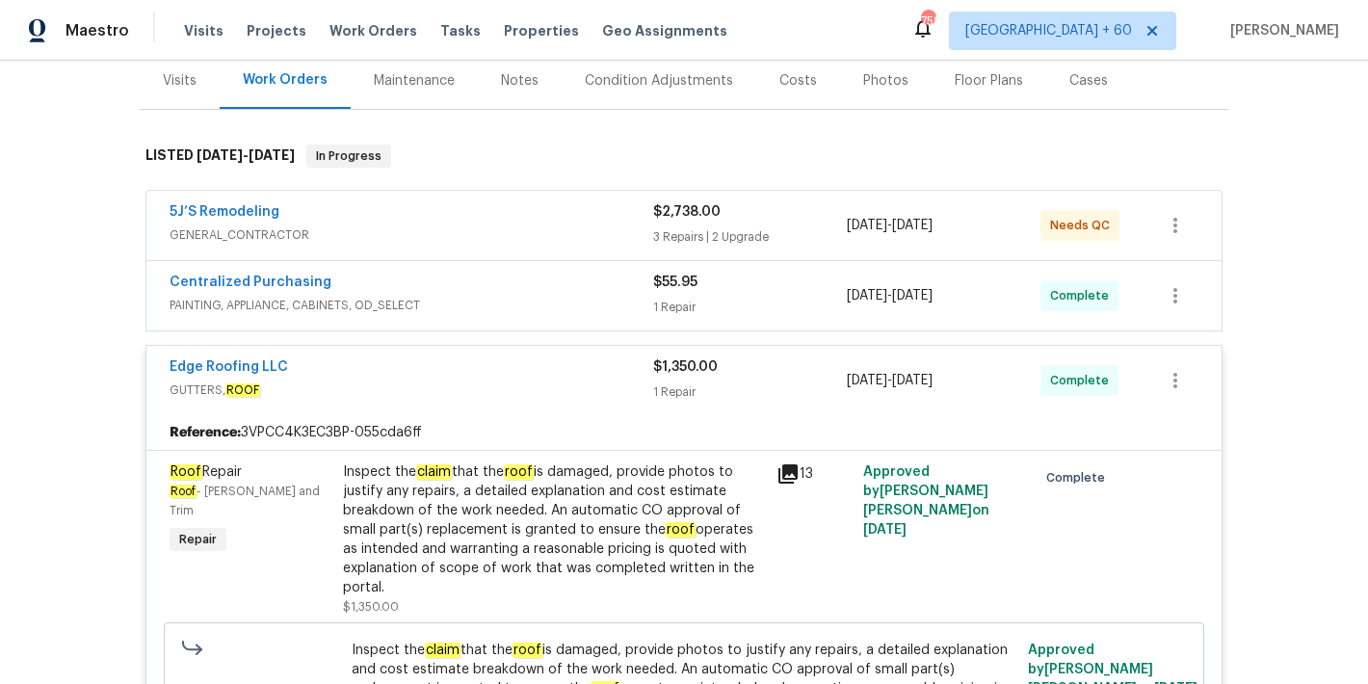
click at [612, 300] on span "PAINTING, APPLIANCE, CABINETS, OD_SELECT" at bounding box center [412, 305] width 484 height 19
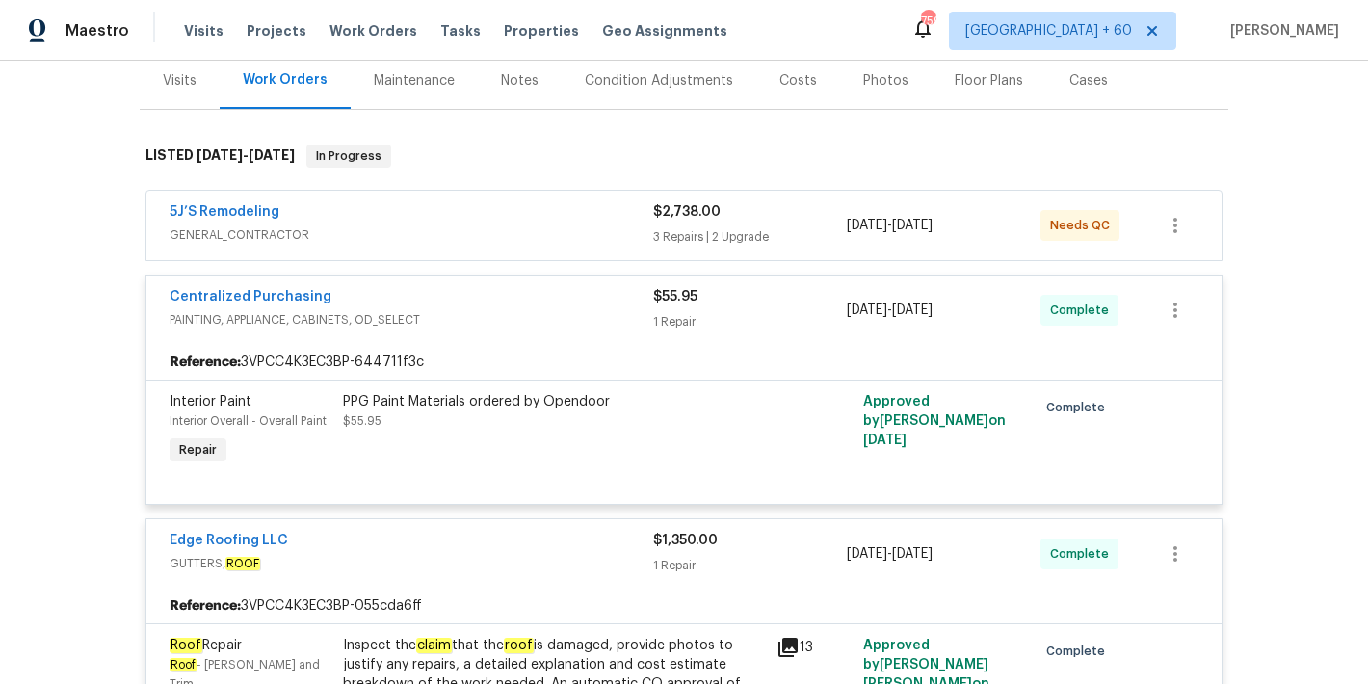
click at [580, 210] on div "5J’S Remodeling" at bounding box center [412, 213] width 484 height 23
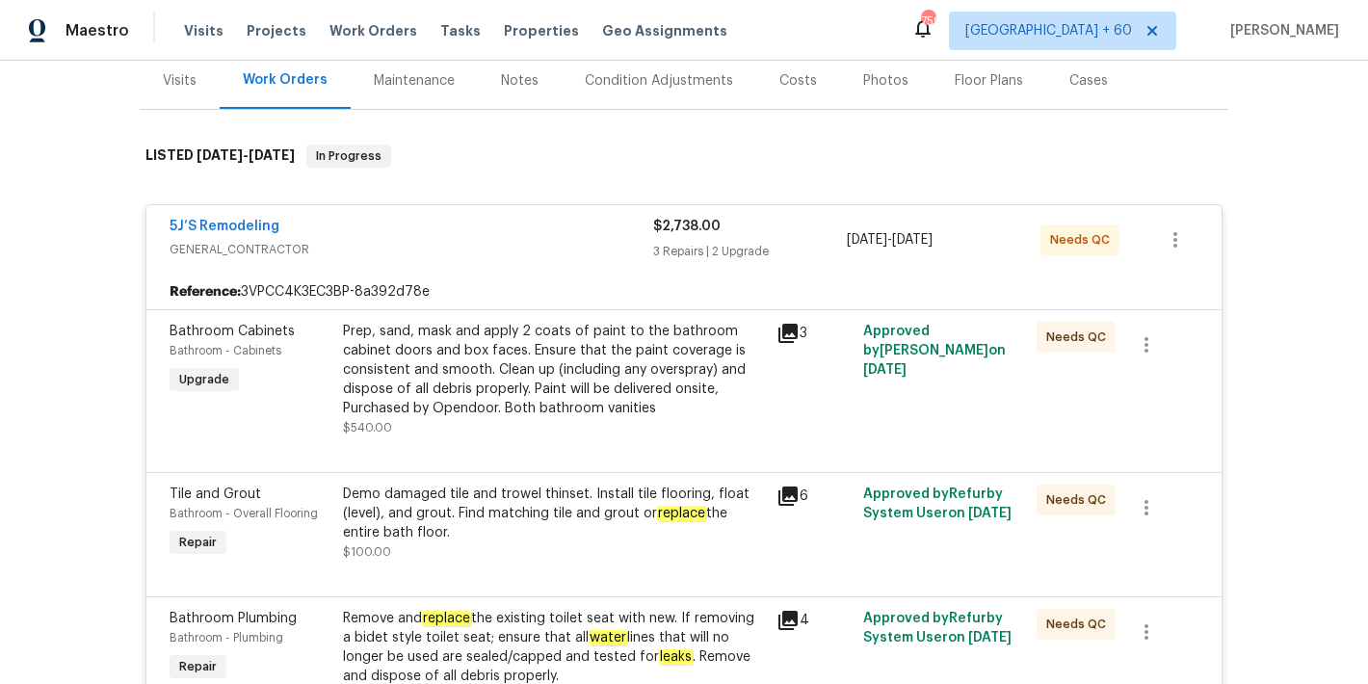
click at [1283, 312] on div "Back to all projects [STREET_ADDRESS] 3 Beds | 2 1/2 Baths | Total: 1364 ft² | …" at bounding box center [684, 372] width 1368 height 623
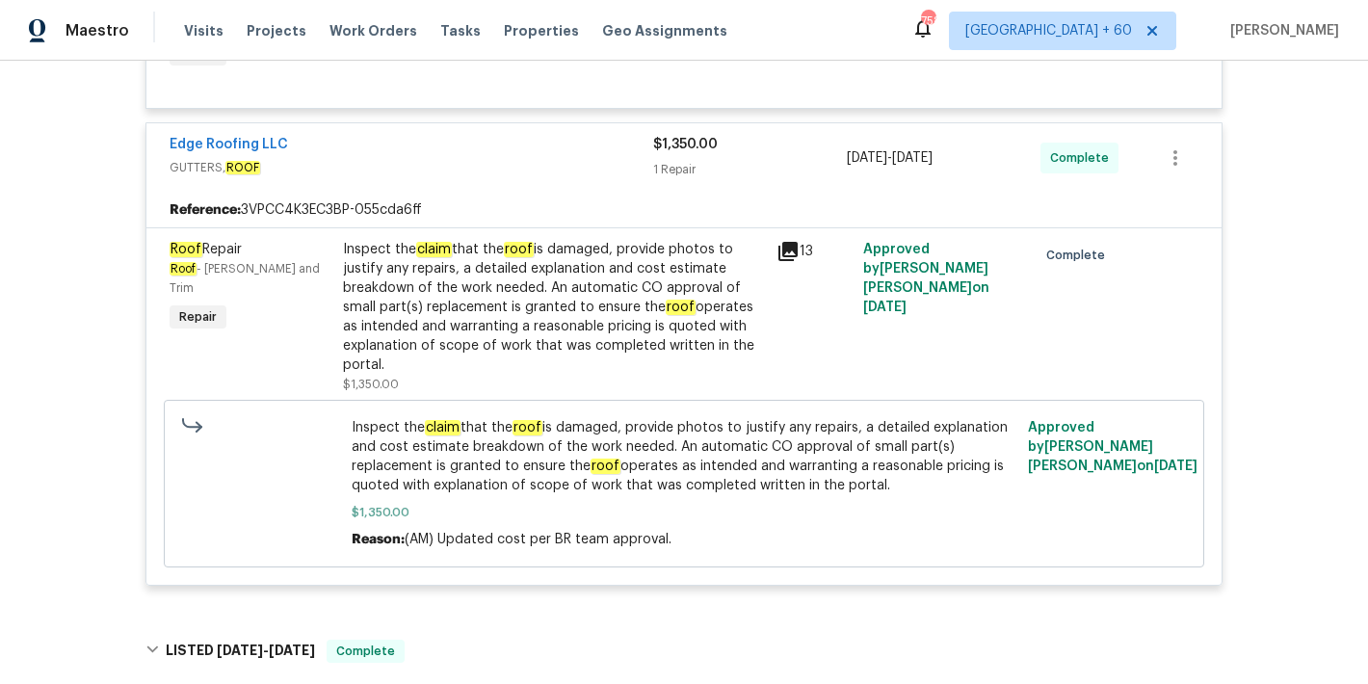
scroll to position [1672, 0]
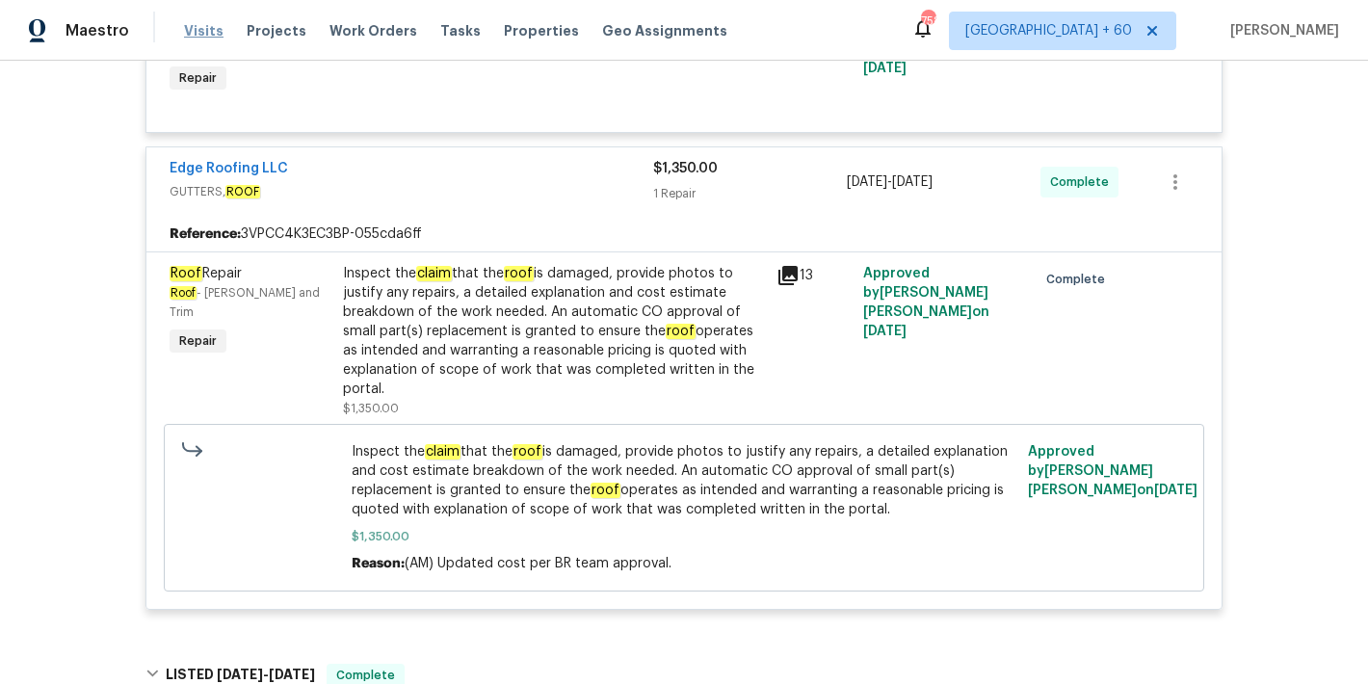
click at [201, 26] on span "Visits" at bounding box center [204, 30] width 40 height 19
